Goal: Information Seeking & Learning: Learn about a topic

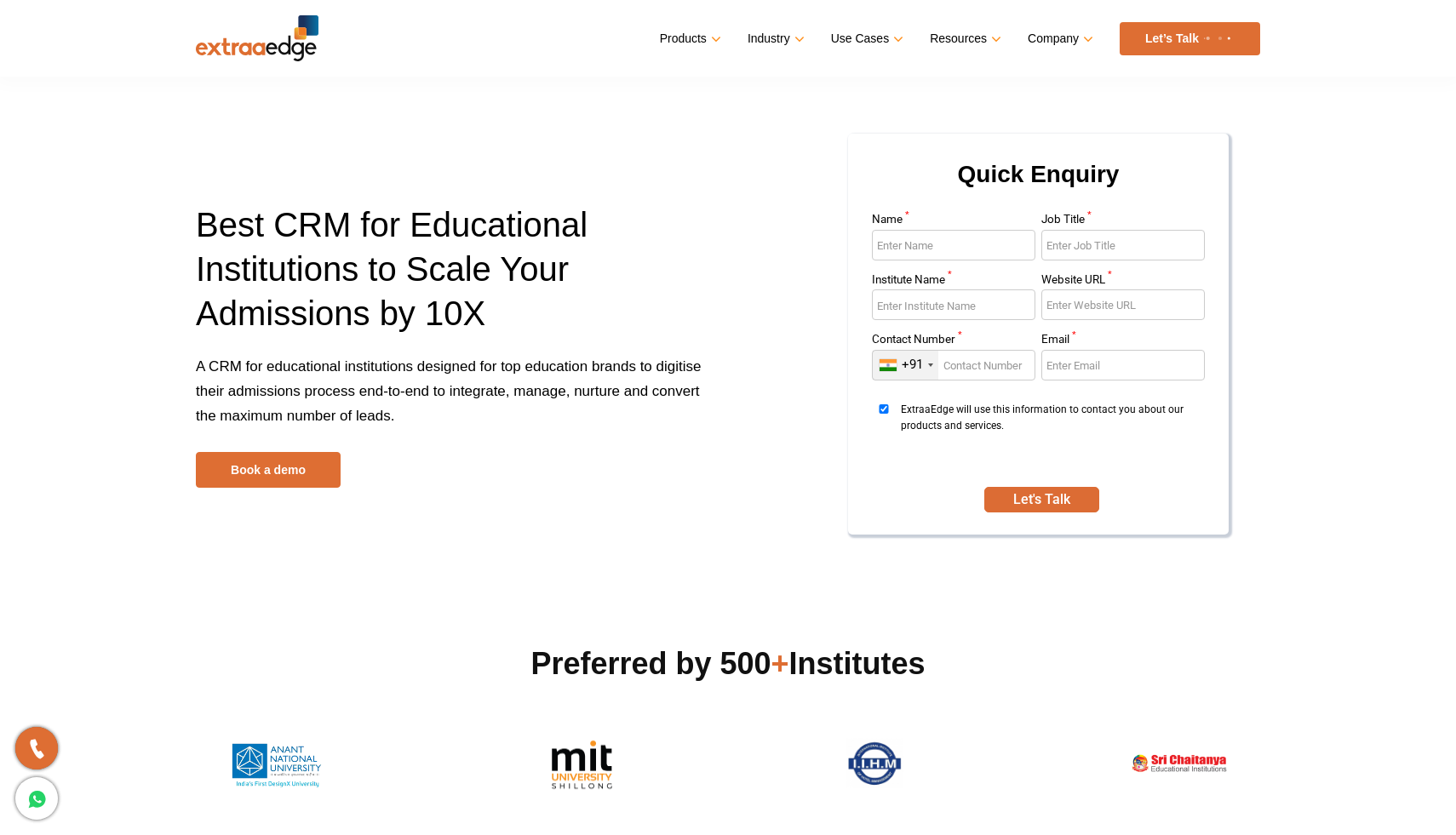
click at [456, 261] on h1 "Best CRM for Educational Institutions to Scale Your Admissions by 10X" at bounding box center [456, 278] width 519 height 151
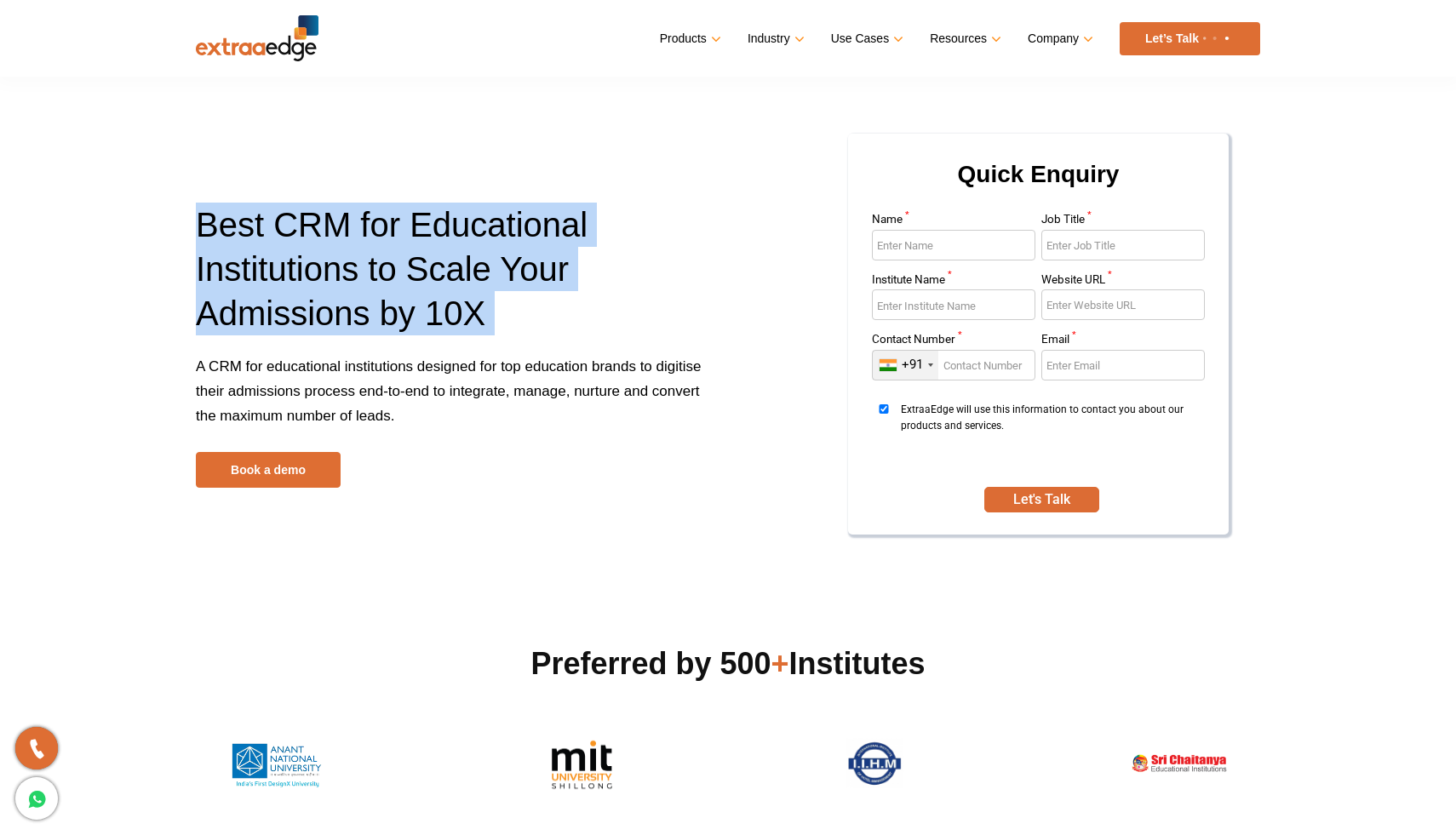
click at [411, 434] on p "A CRM for educational institutions designed for top education brands to digitis…" at bounding box center [456, 402] width 519 height 98
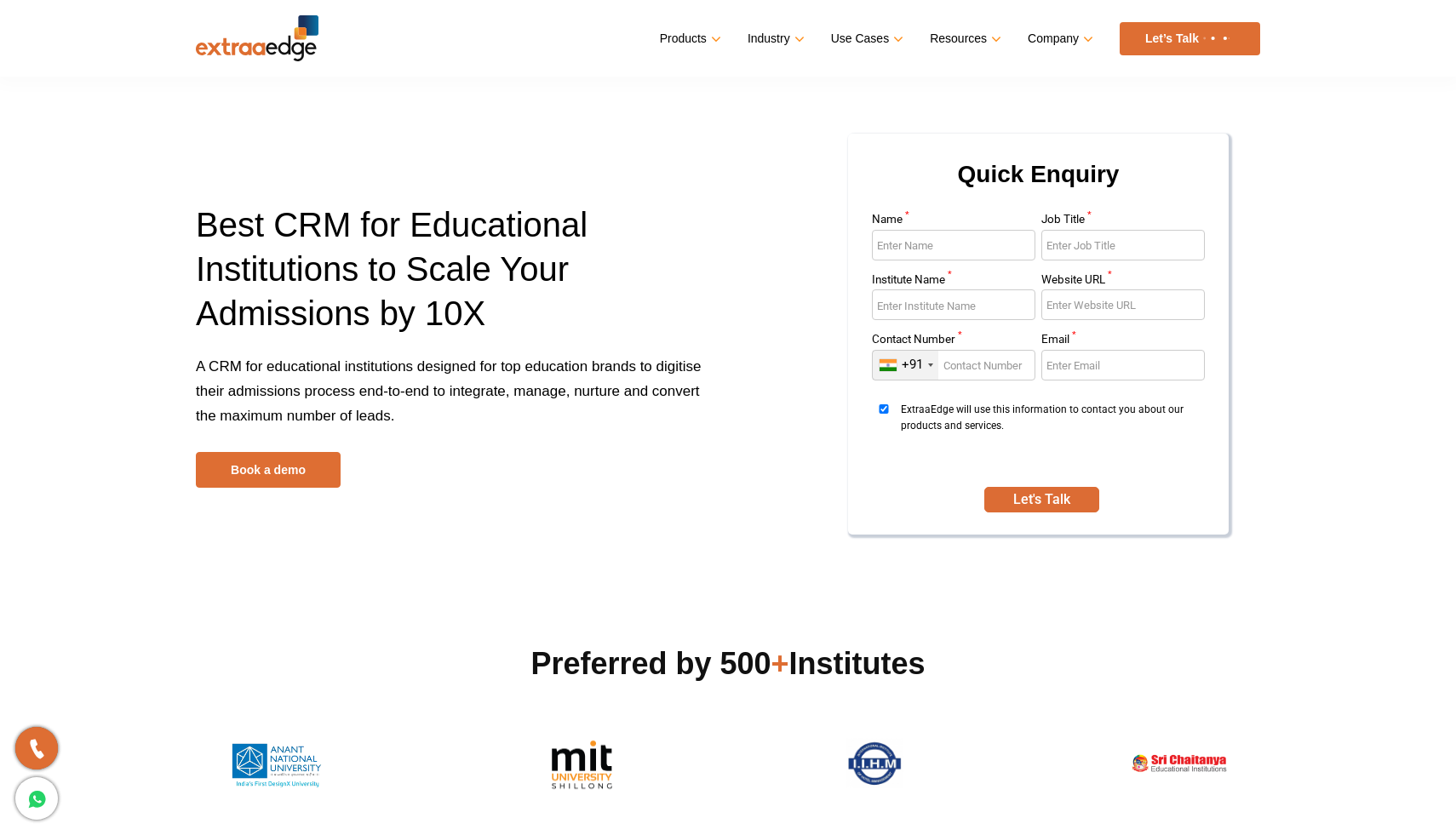
click at [411, 434] on p "A CRM for educational institutions designed for top education brands to digitis…" at bounding box center [456, 402] width 519 height 98
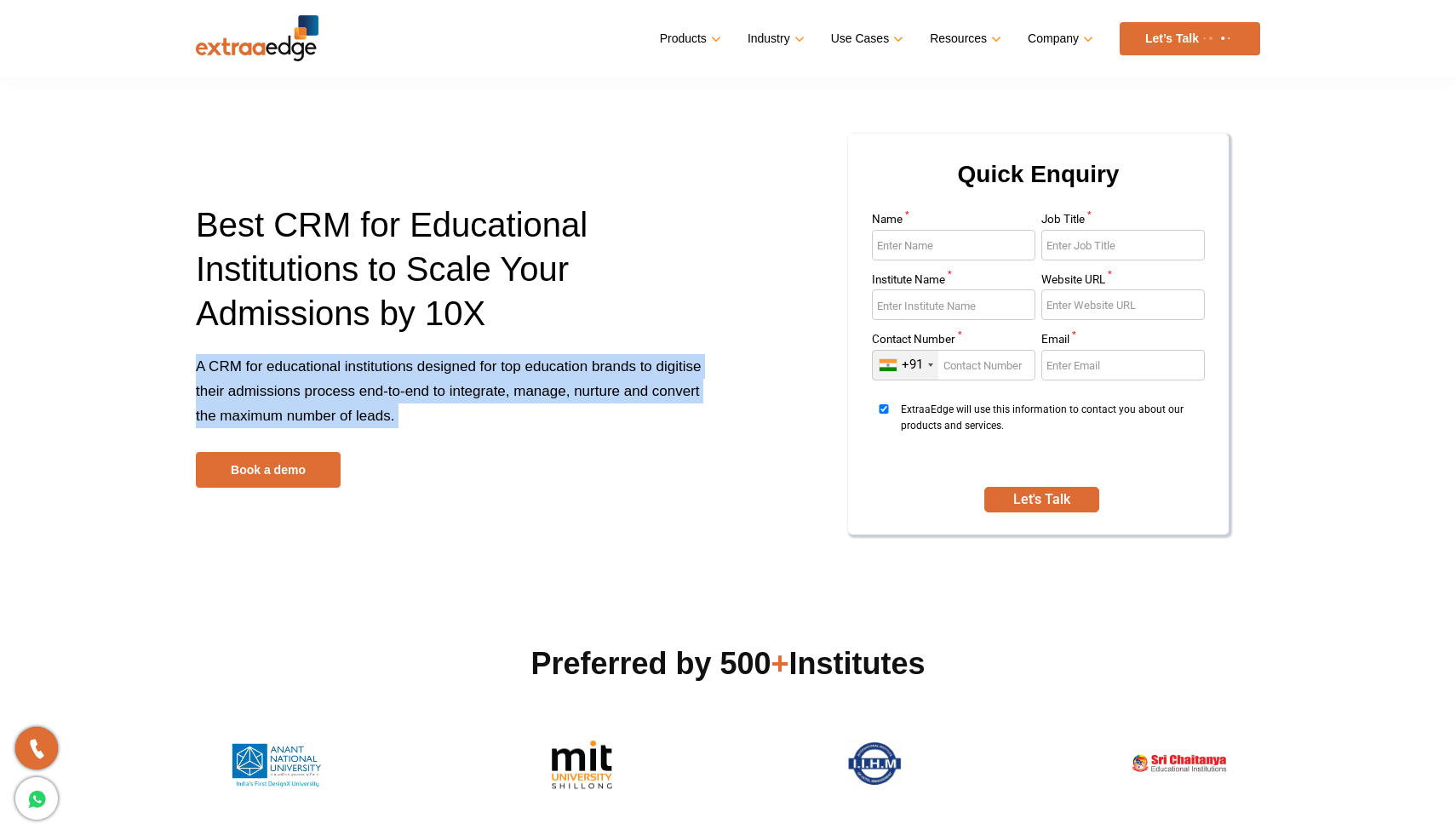
click at [411, 434] on p "A CRM for educational institutions designed for top education brands to digitis…" at bounding box center [456, 402] width 519 height 98
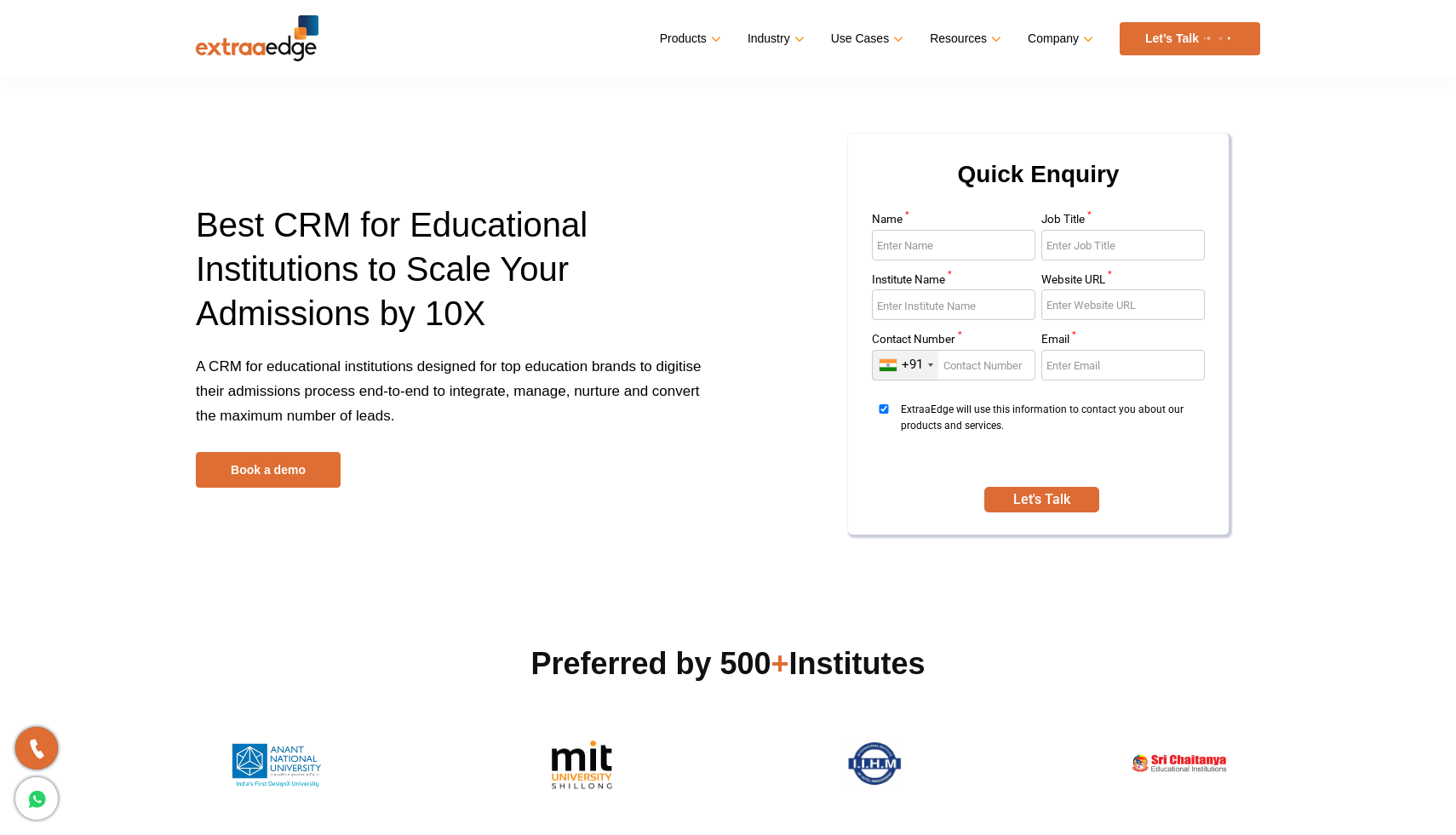
click at [411, 434] on p "A CRM for educational institutions designed for top education brands to digitis…" at bounding box center [456, 402] width 519 height 98
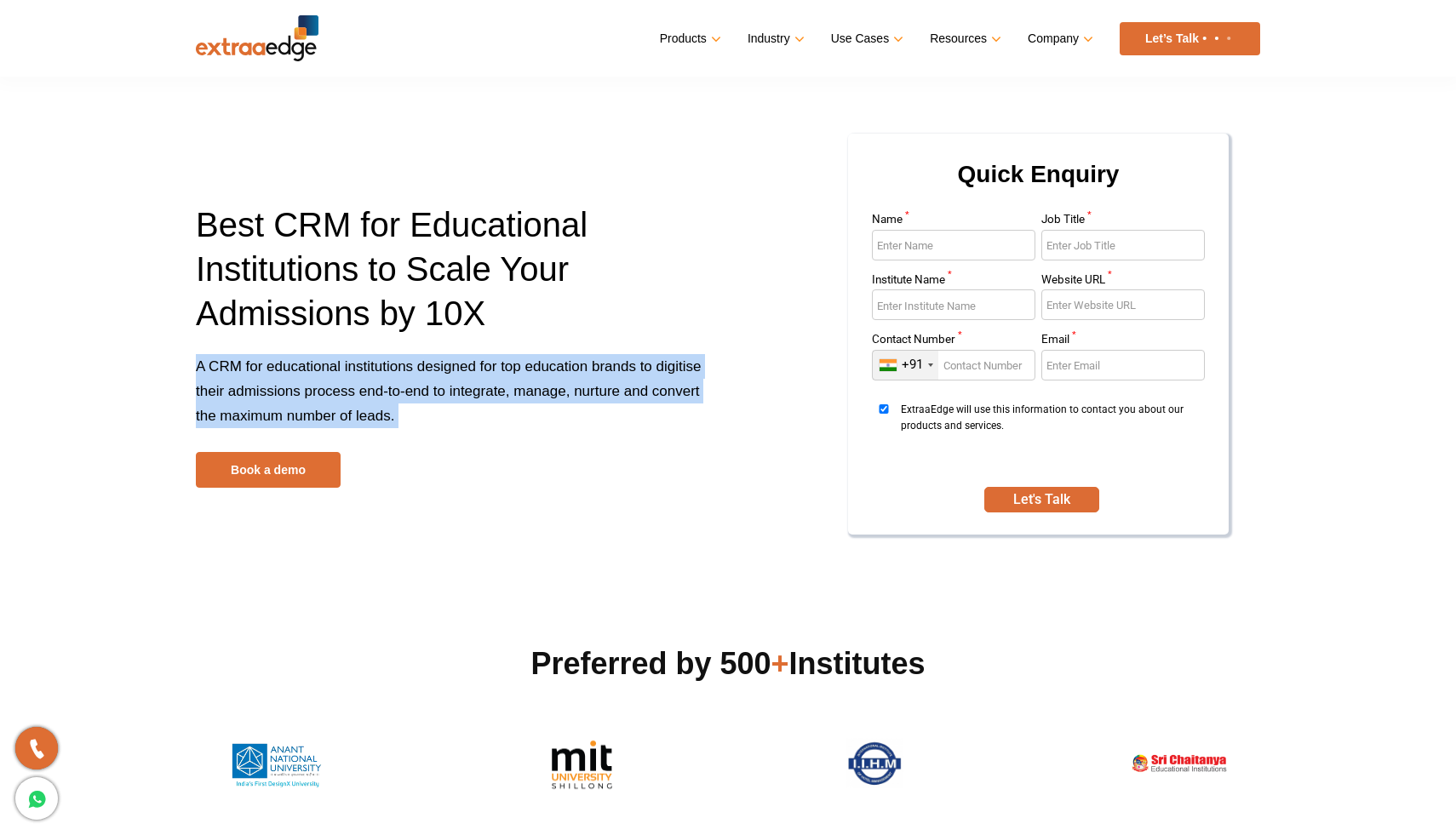
click at [411, 434] on p "A CRM for educational institutions designed for top education brands to digitis…" at bounding box center [456, 402] width 519 height 98
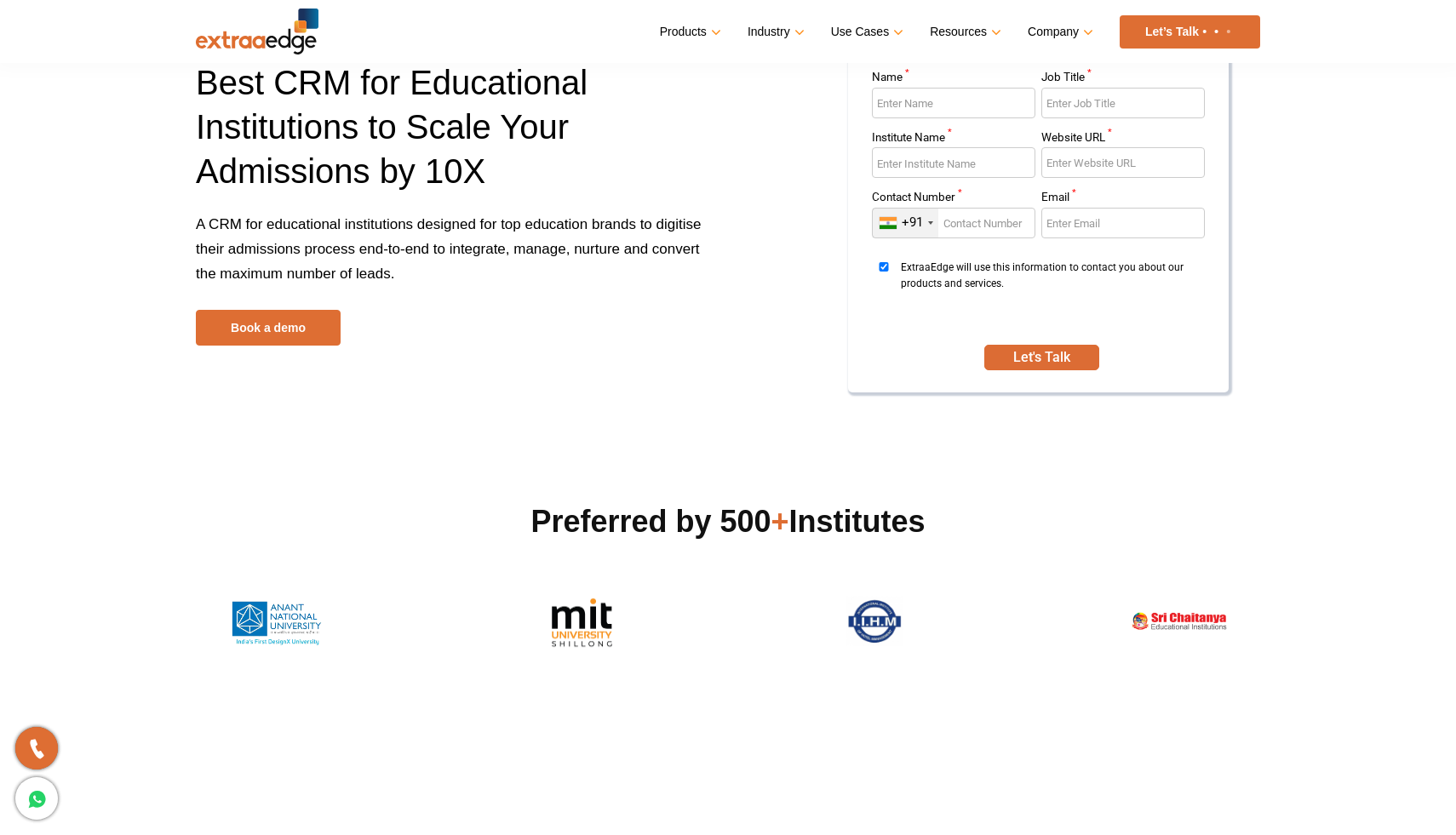
scroll to position [170, 0]
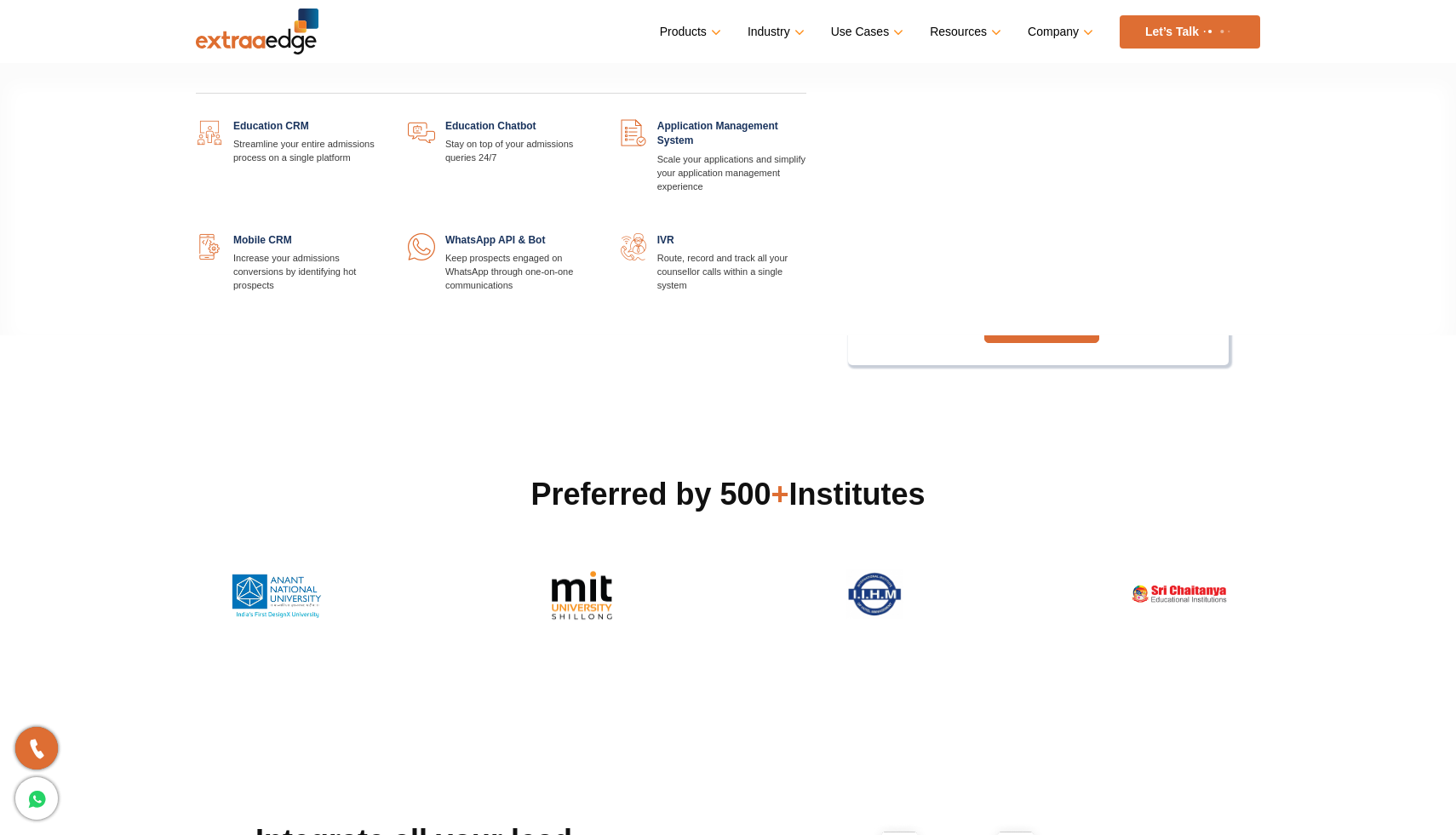
click at [382, 119] on link at bounding box center [382, 119] width 0 height 0
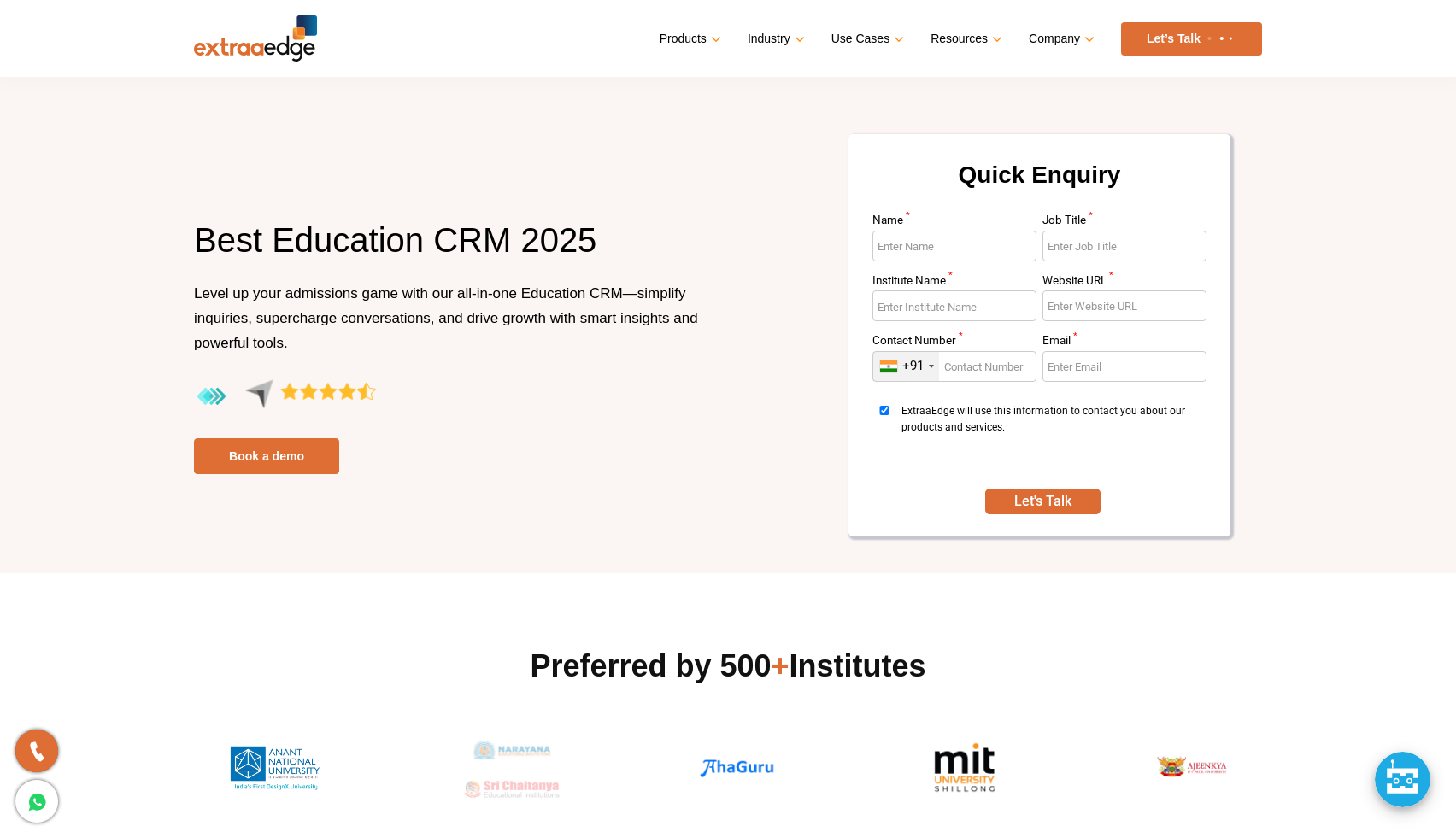
click at [274, 292] on span "Level up your admissions game with our all-in-one Education CRM—simplify inquir…" at bounding box center [446, 317] width 504 height 65
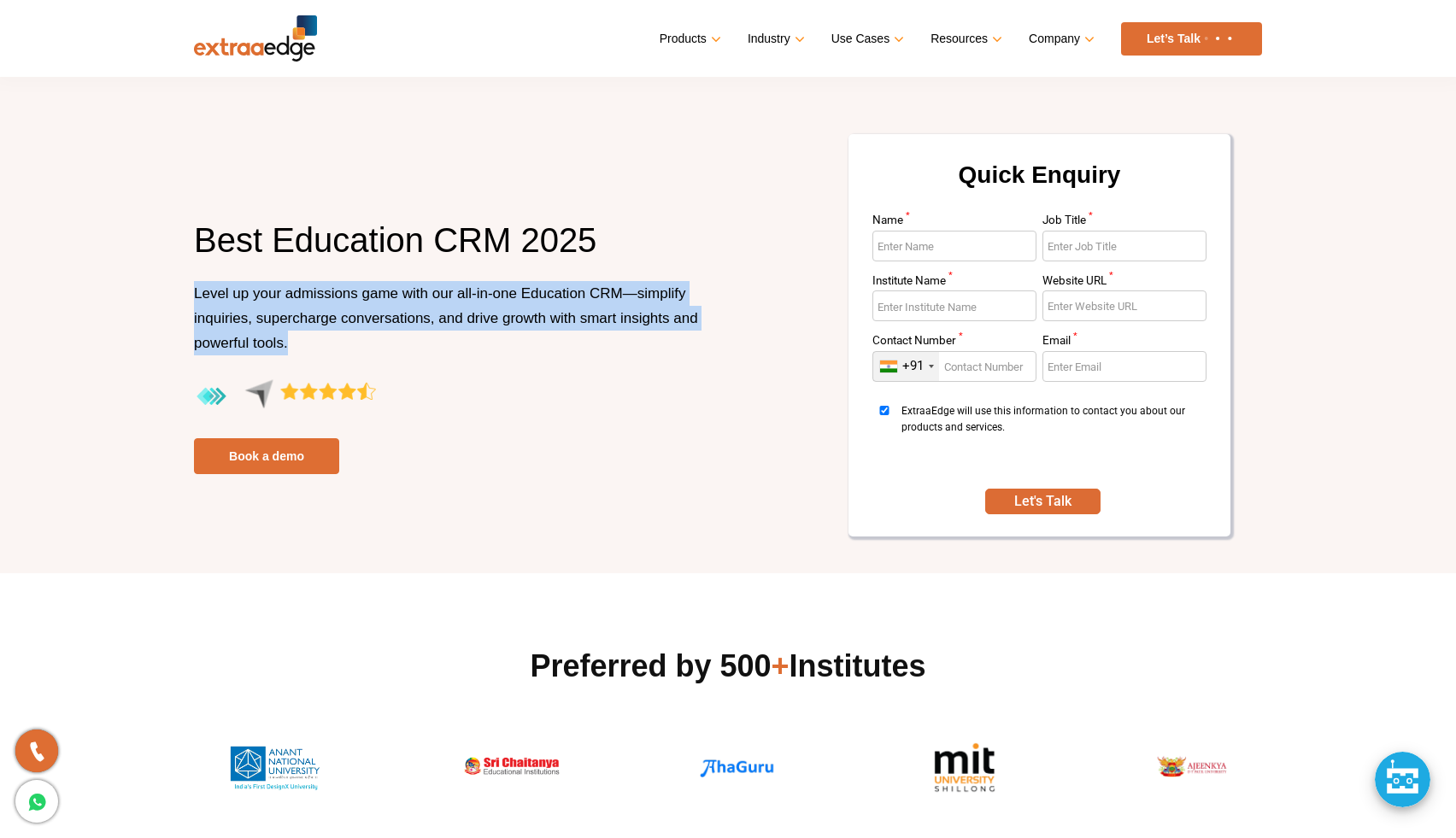
click at [274, 292] on span "Level up your admissions game with our all-in-one Education CRM—simplify inquir…" at bounding box center [446, 317] width 504 height 65
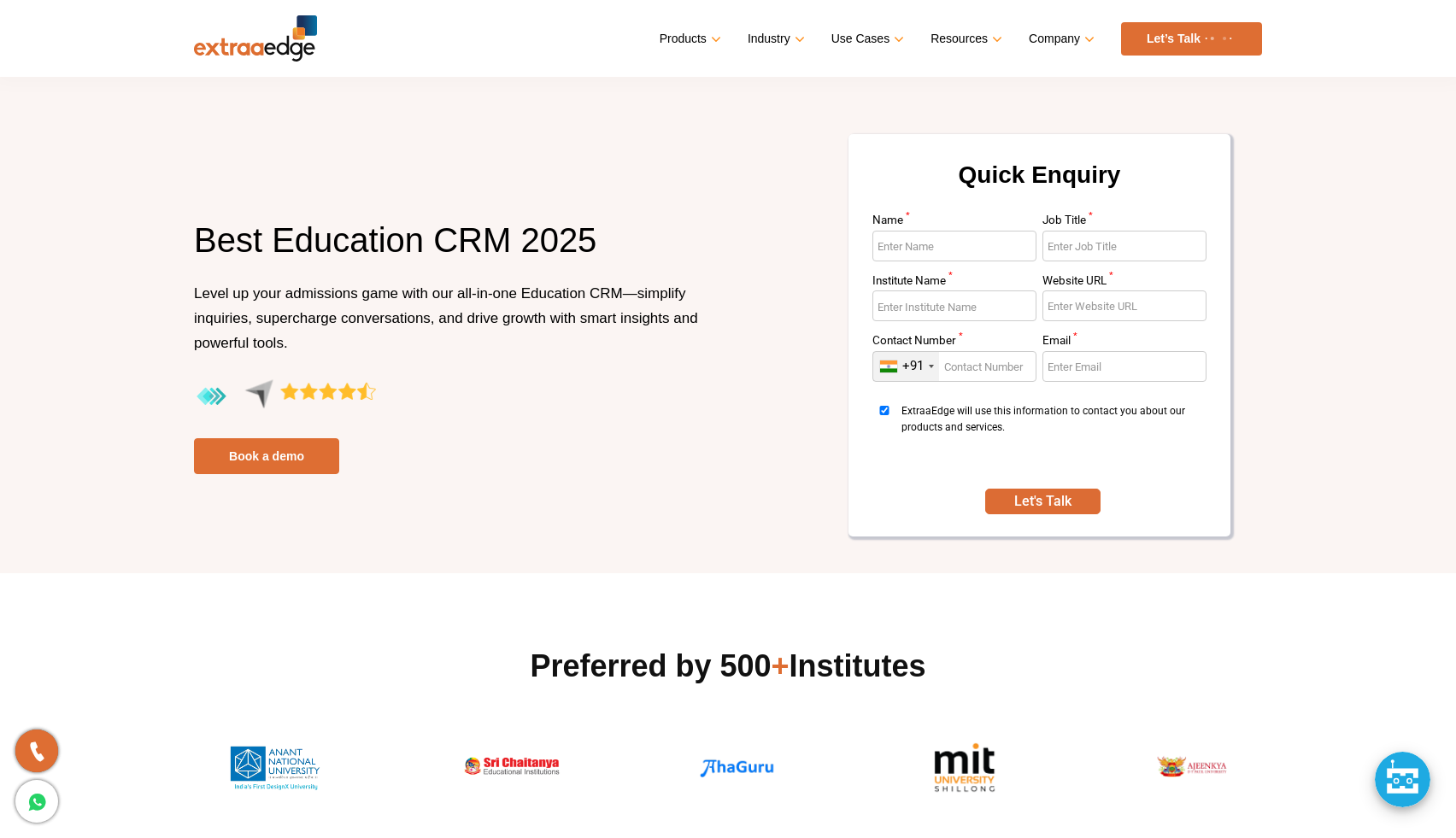
click at [274, 292] on span "Level up your admissions game with our all-in-one Education CRM—simplify inquir…" at bounding box center [446, 317] width 504 height 65
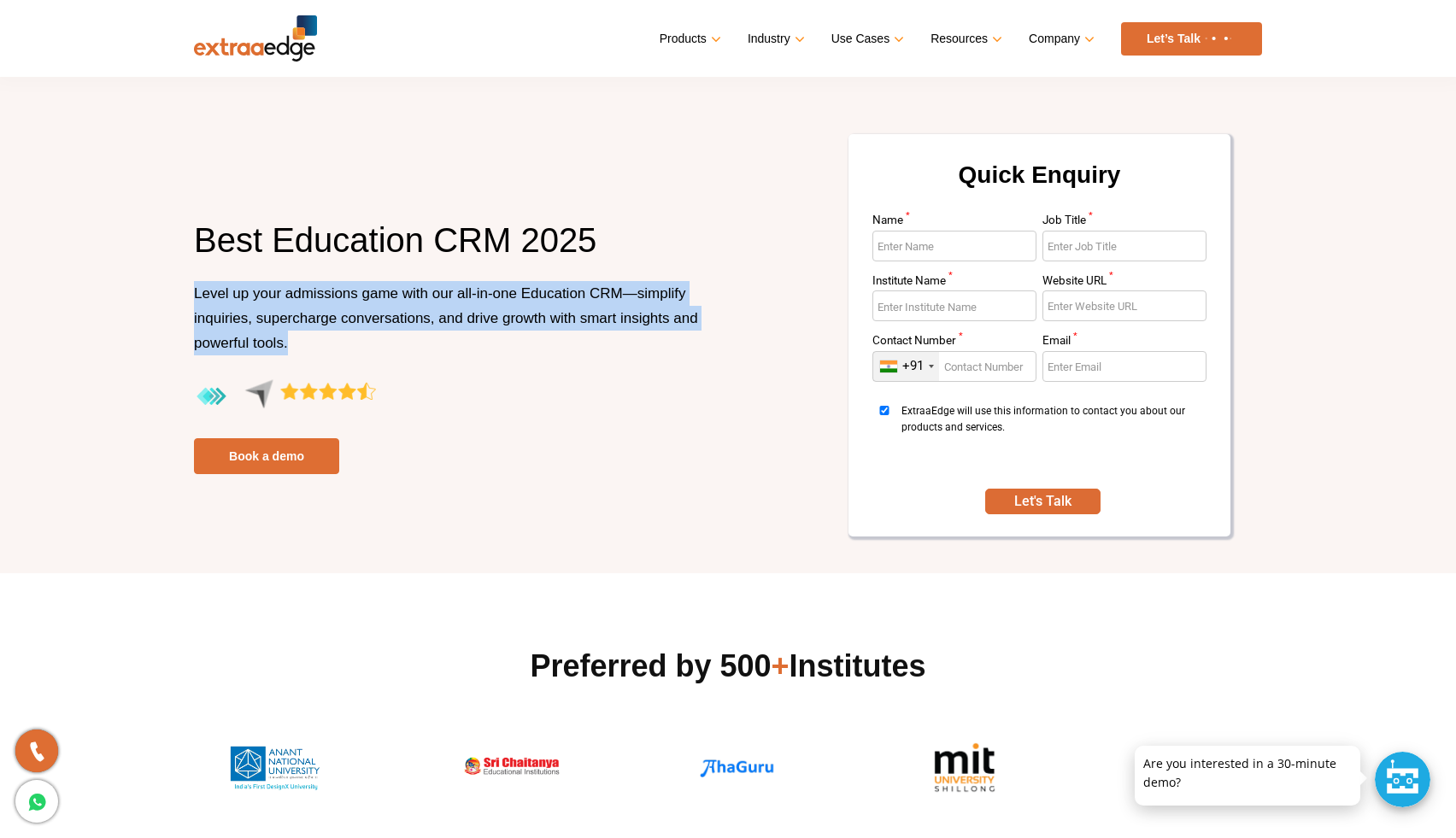
click at [274, 292] on span "Level up your admissions game with our all-in-one Education CRM—simplify inquir…" at bounding box center [446, 317] width 504 height 65
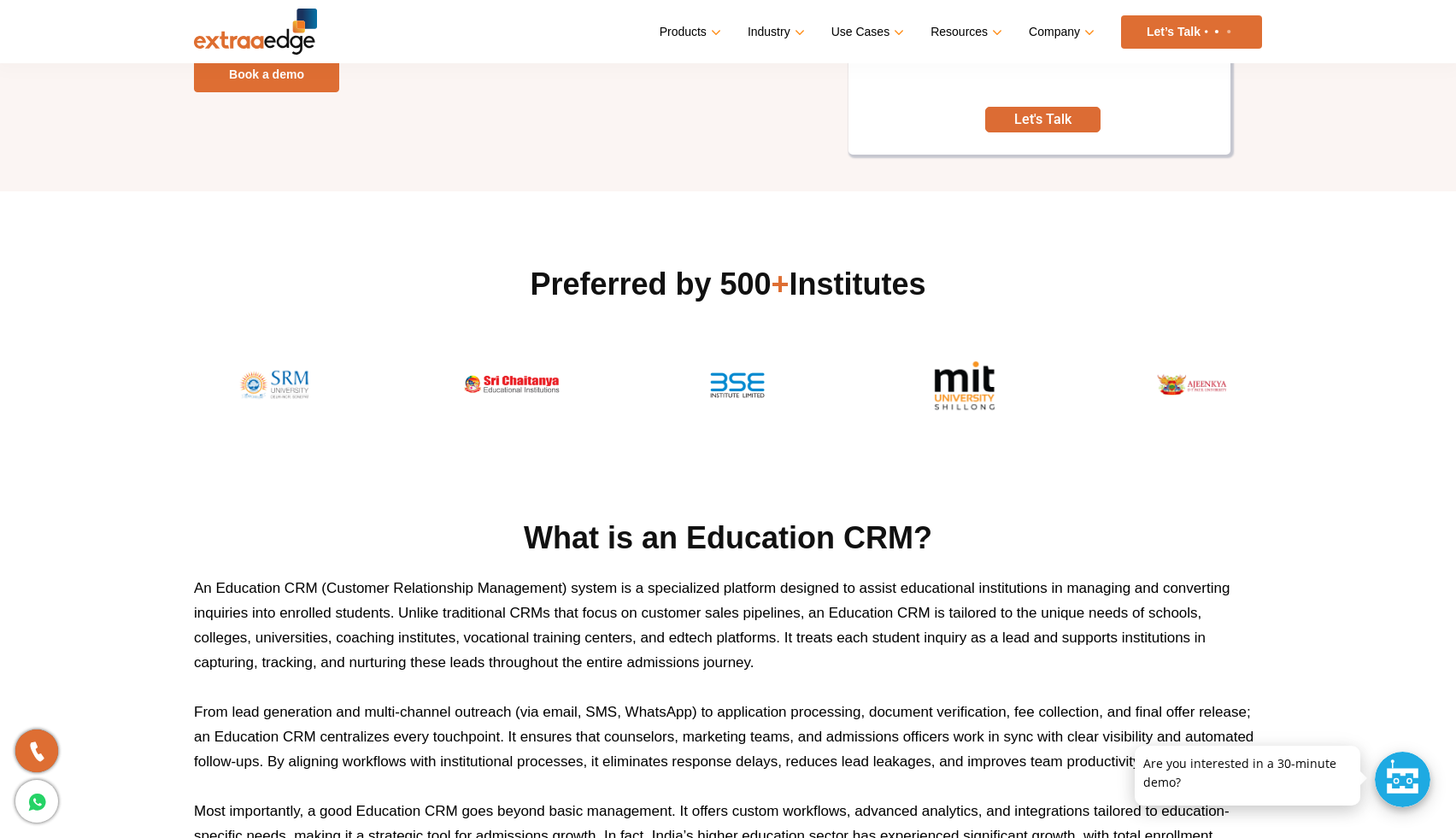
scroll to position [392, 0]
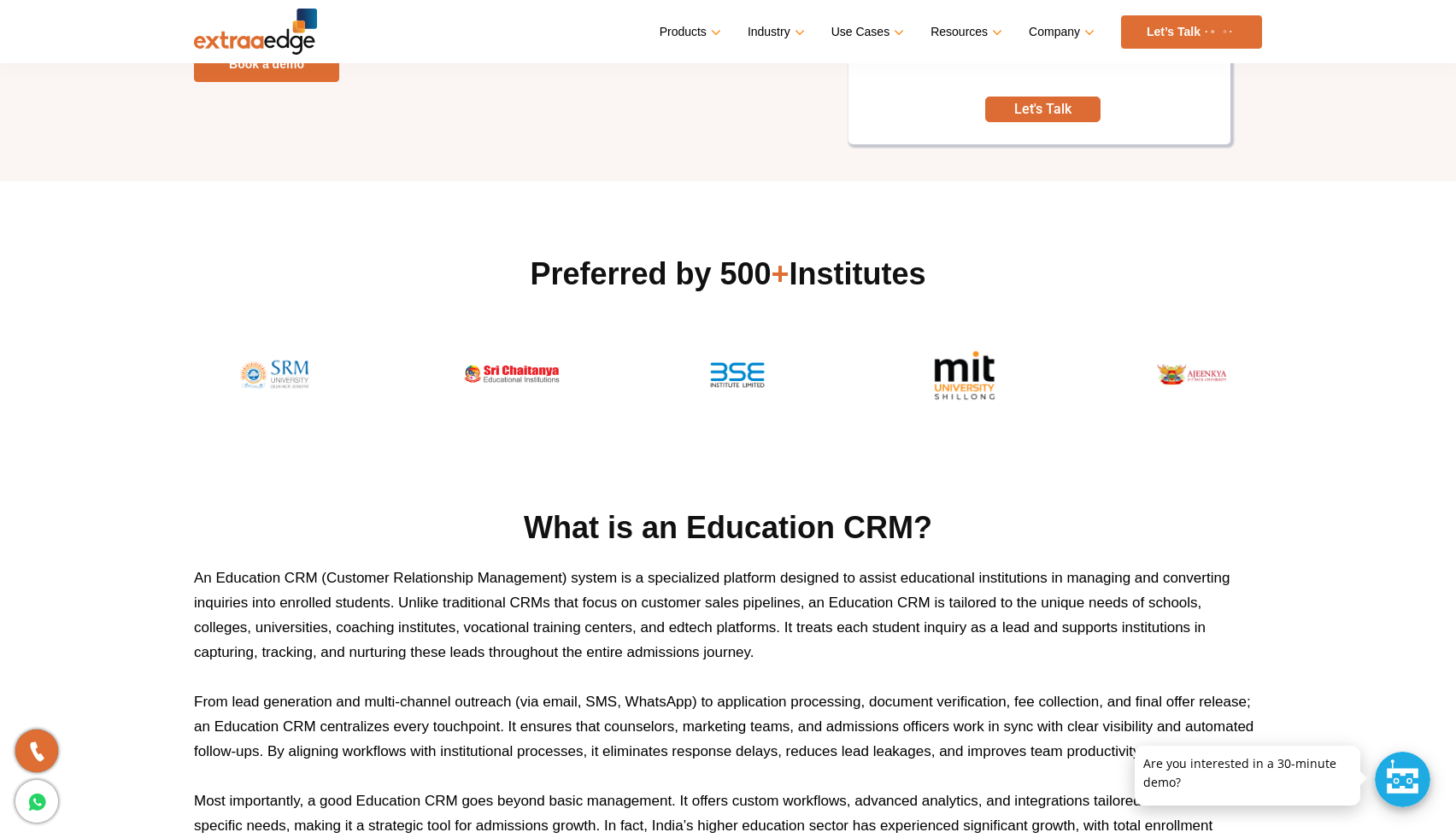
click at [288, 340] on div at bounding box center [728, 367] width 1069 height 77
click at [327, 309] on div "Preferred by 500 + Institutes" at bounding box center [728, 329] width 1069 height 152
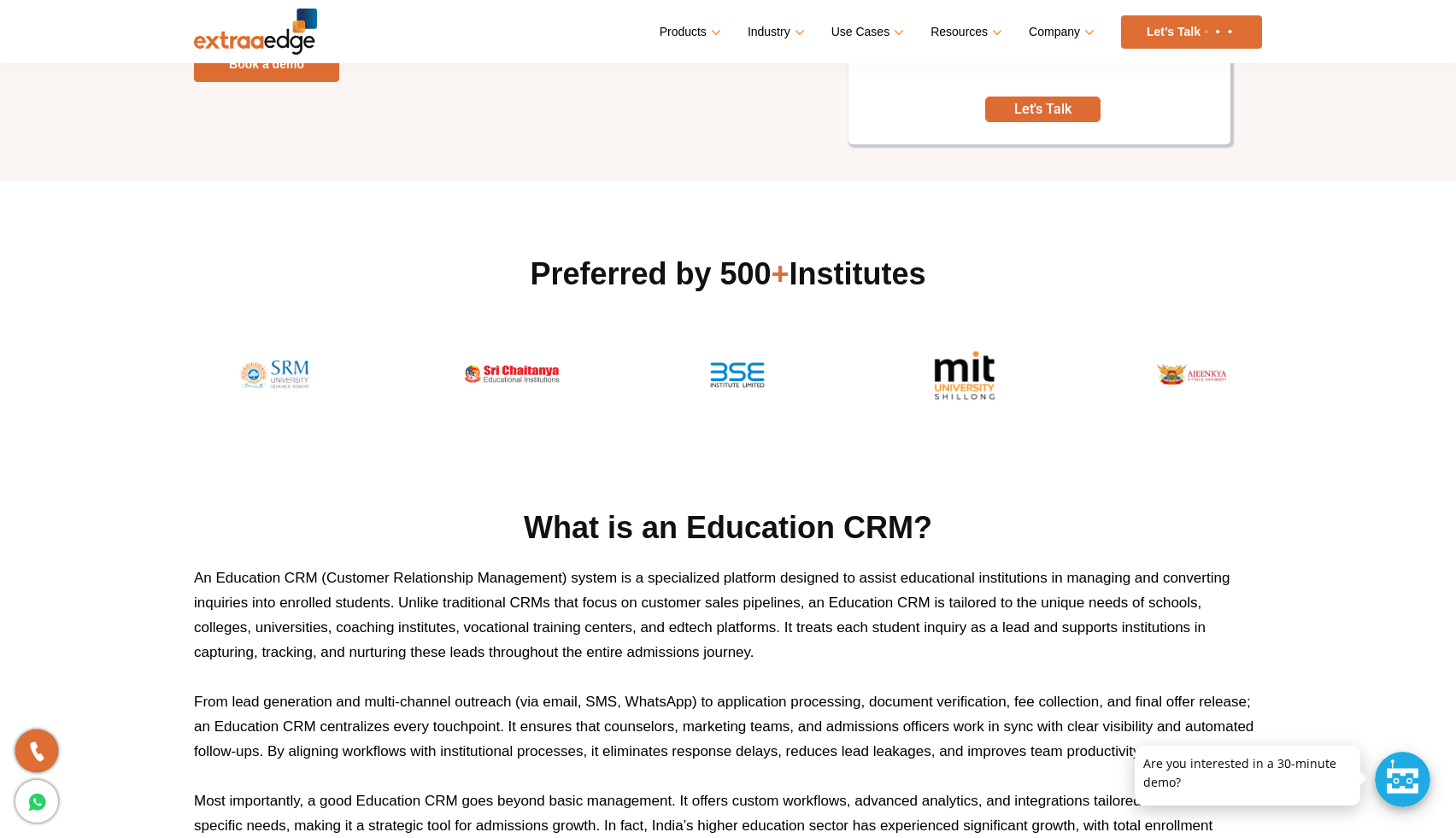
click at [327, 309] on div "Preferred by 500 + Institutes" at bounding box center [728, 329] width 1069 height 152
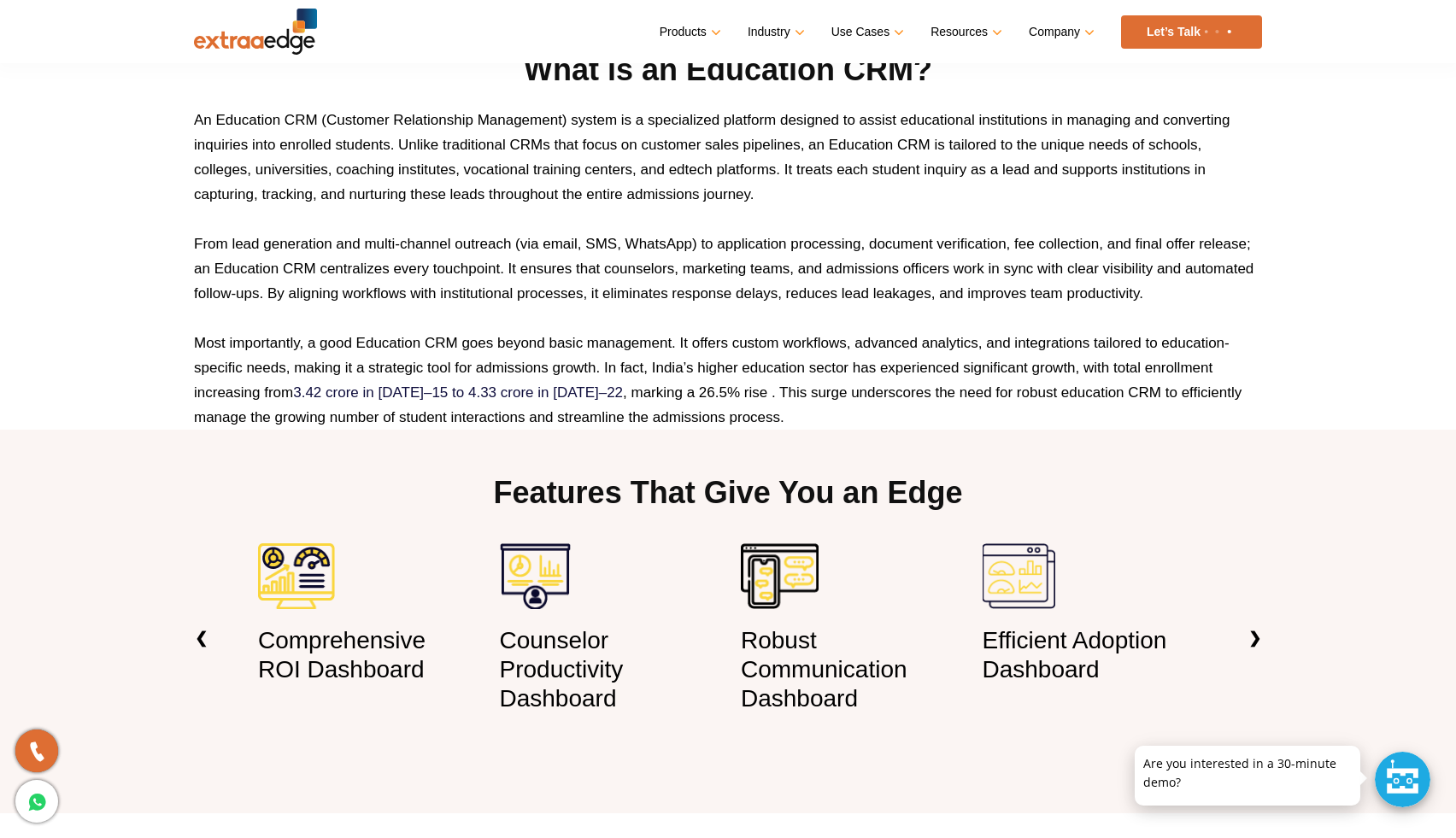
scroll to position [849, 0]
click at [392, 180] on p "An Education CRM (Customer Relationship Management) system is a specialized pla…" at bounding box center [728, 158] width 1069 height 99
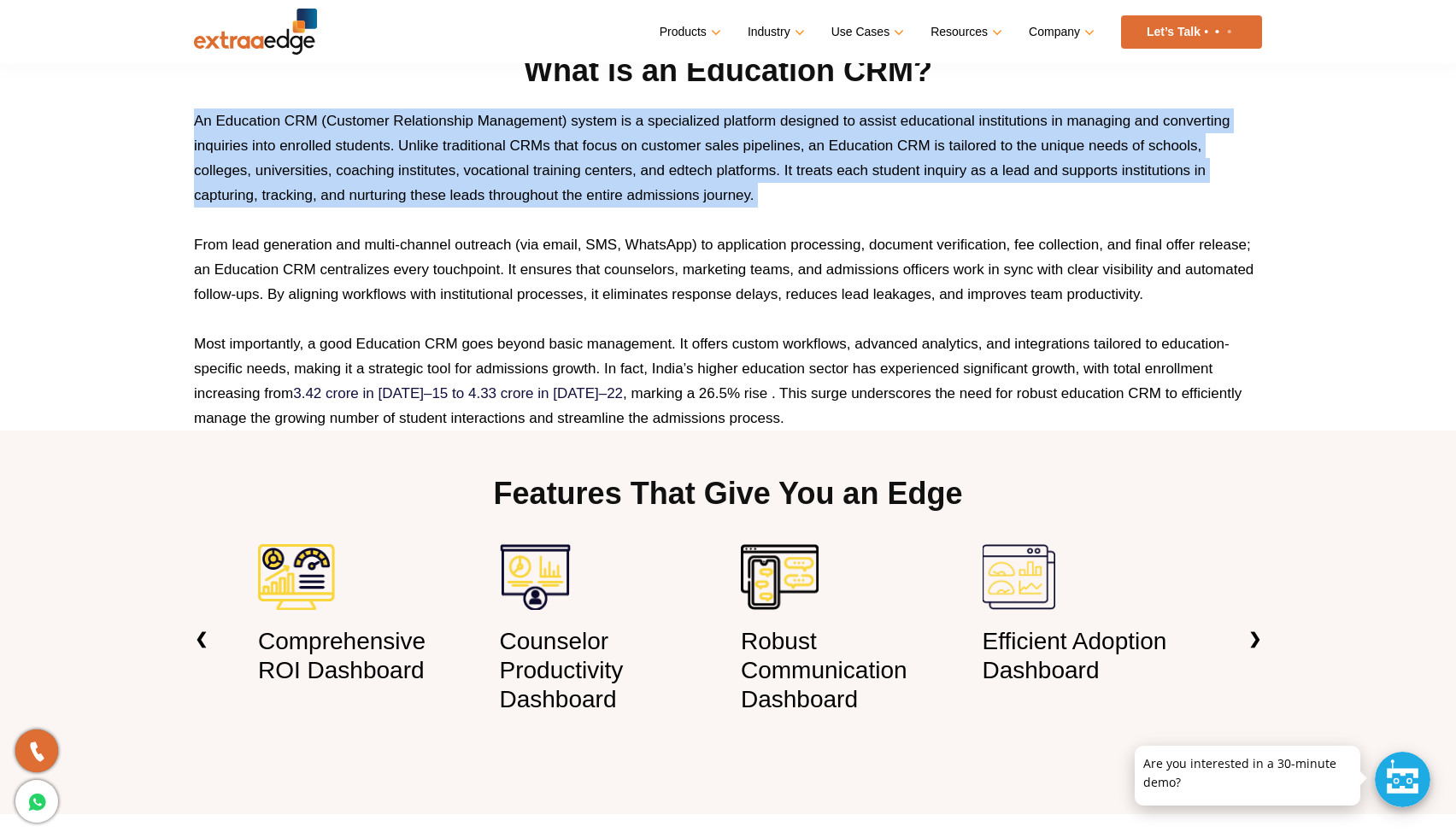
click at [392, 180] on p "An Education CRM (Customer Relationship Management) system is a specialized pla…" at bounding box center [728, 158] width 1069 height 99
